Goal: Obtain resource: Download file/media

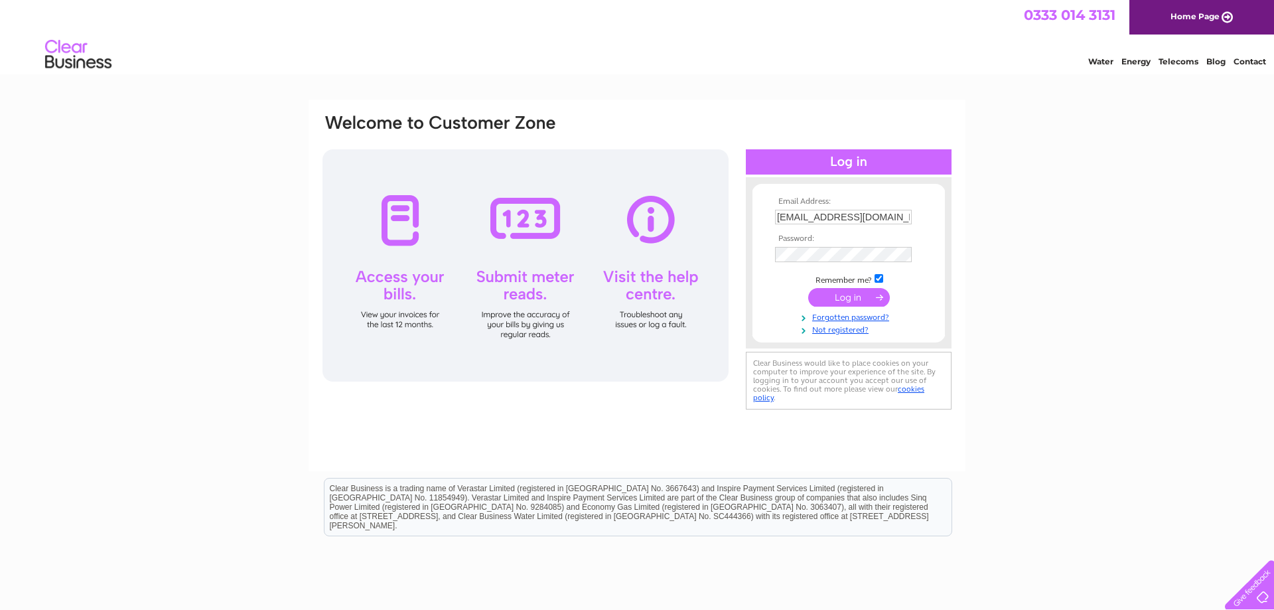
click at [838, 301] on input "submit" at bounding box center [850, 297] width 82 height 19
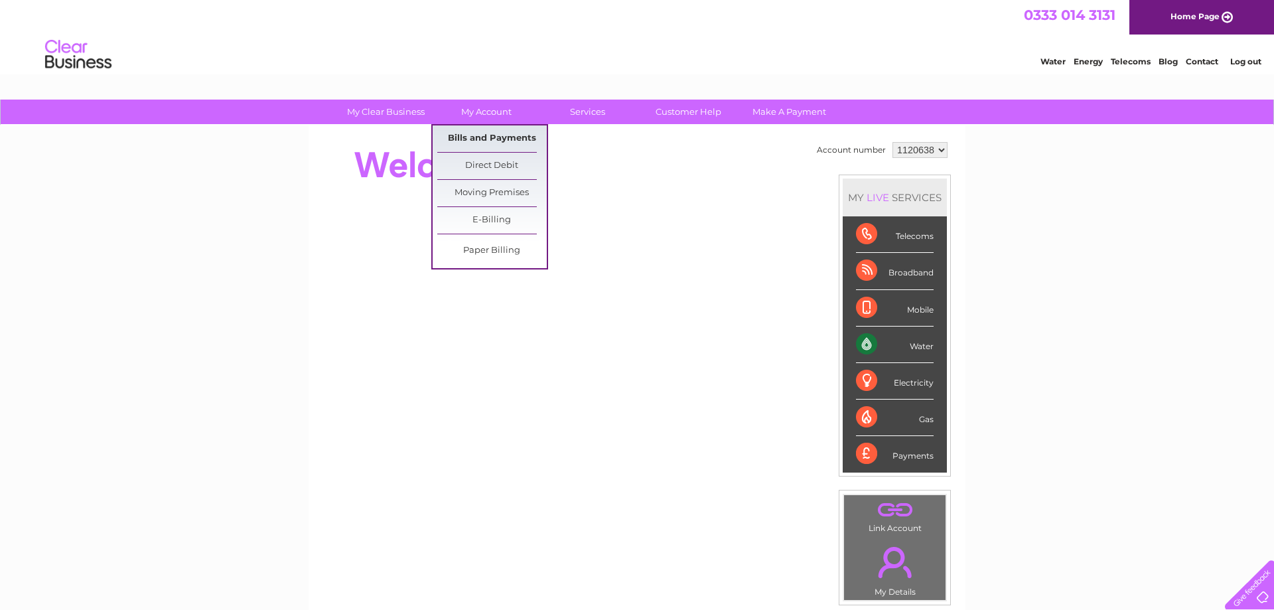
click at [504, 146] on link "Bills and Payments" at bounding box center [492, 138] width 110 height 27
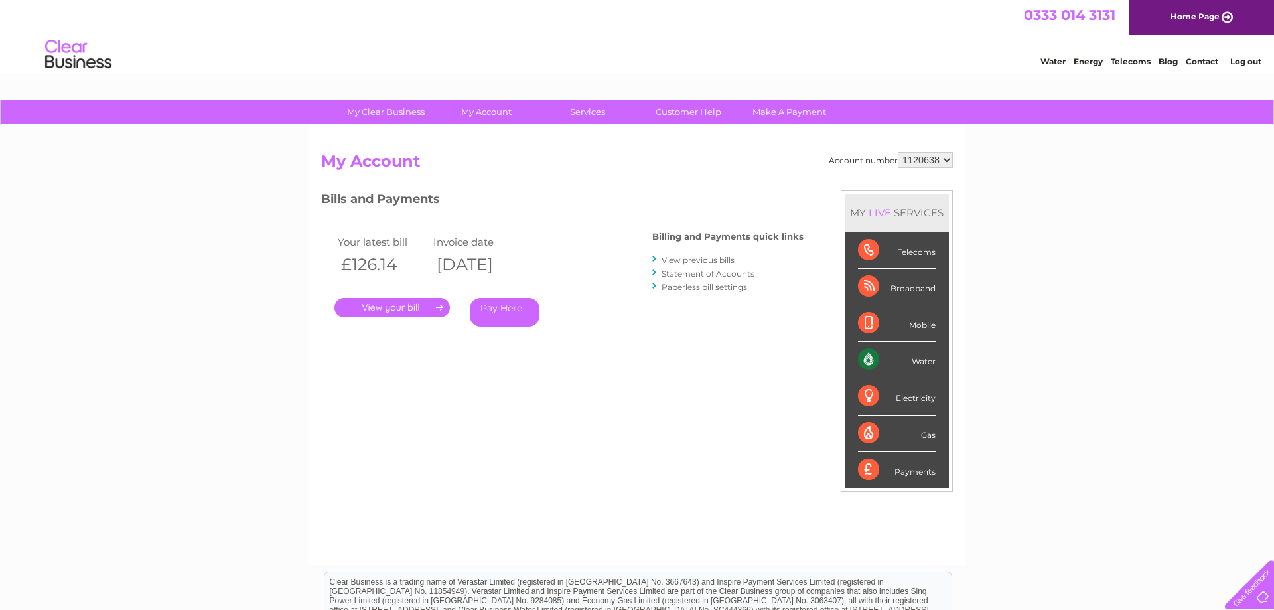
click at [711, 255] on li "View previous bills" at bounding box center [728, 259] width 151 height 13
click at [717, 260] on link "View previous bills" at bounding box center [698, 260] width 73 height 10
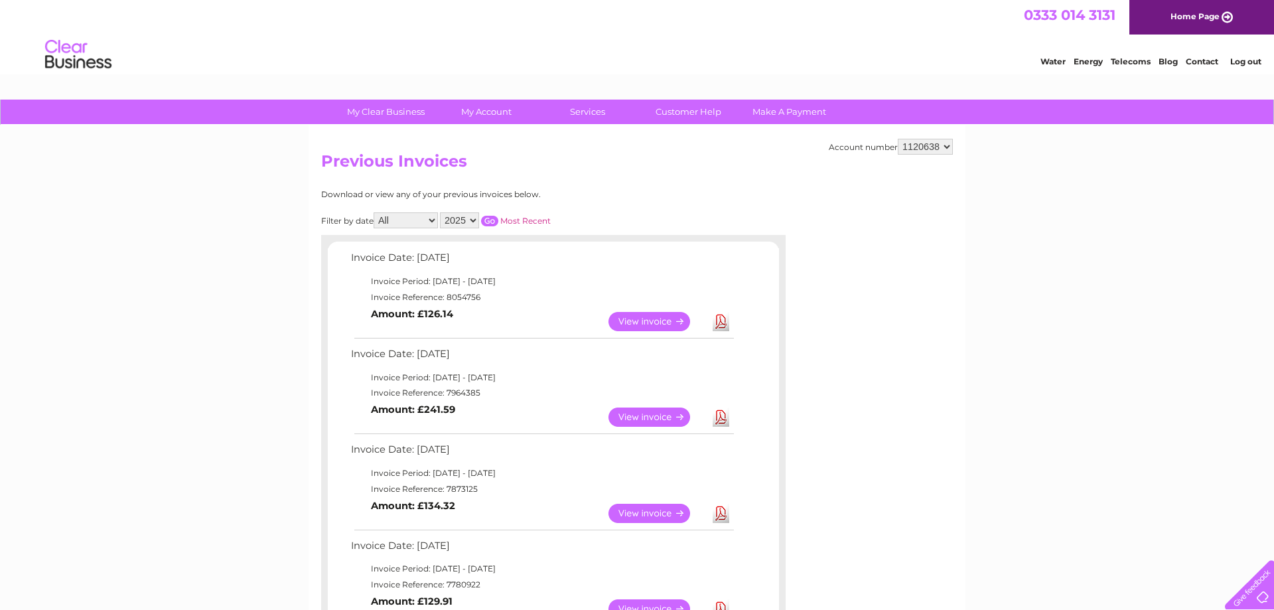
click at [727, 420] on link "Download" at bounding box center [721, 417] width 17 height 19
